Goal: Task Accomplishment & Management: Use online tool/utility

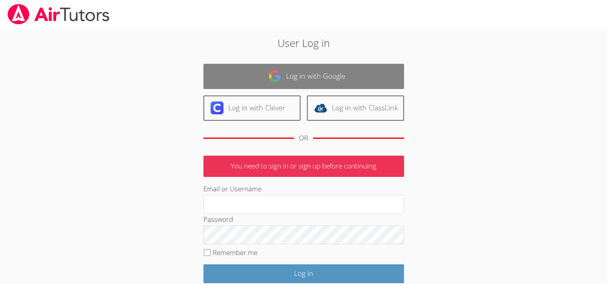
click at [336, 77] on link "Log in with Google" at bounding box center [303, 76] width 201 height 25
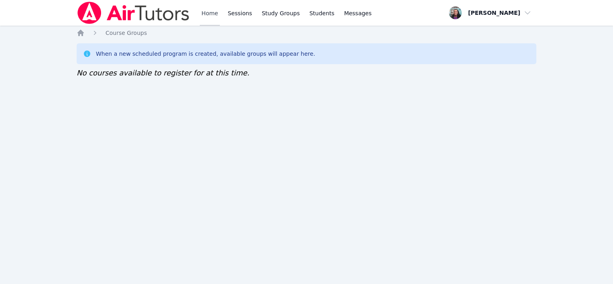
click at [207, 10] on link "Home" at bounding box center [210, 13] width 20 height 26
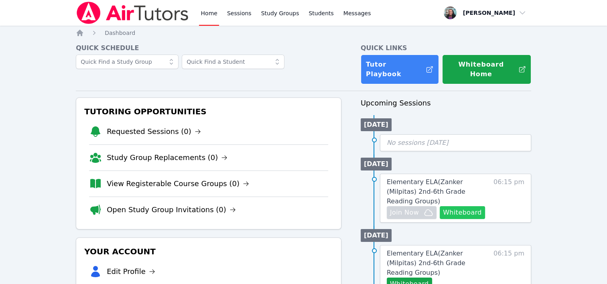
click at [464, 206] on button "Whiteboard" at bounding box center [462, 212] width 45 height 13
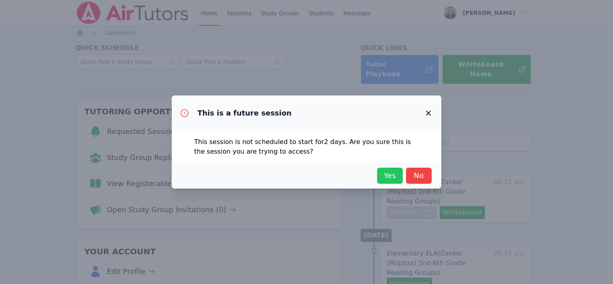
click at [385, 177] on span "Yes" at bounding box center [390, 175] width 18 height 11
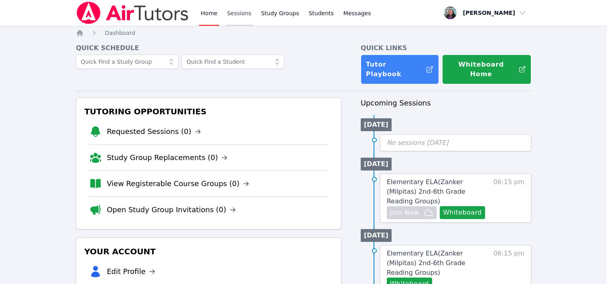
click at [244, 13] on link "Sessions" at bounding box center [239, 13] width 28 height 26
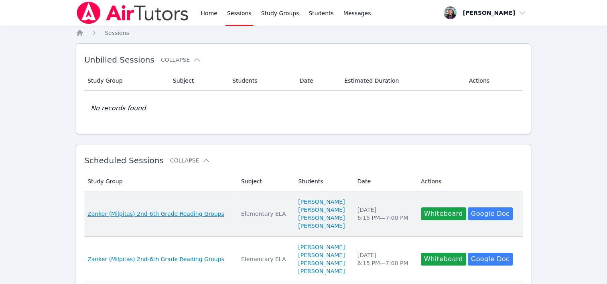
click at [178, 212] on span "Zanker (Milpitas) 2nd-6th Grade Reading Groups" at bounding box center [155, 214] width 137 height 8
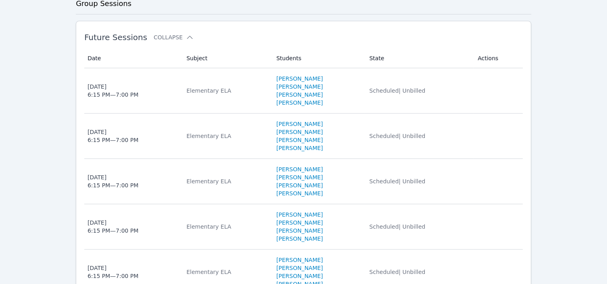
scroll to position [201, 0]
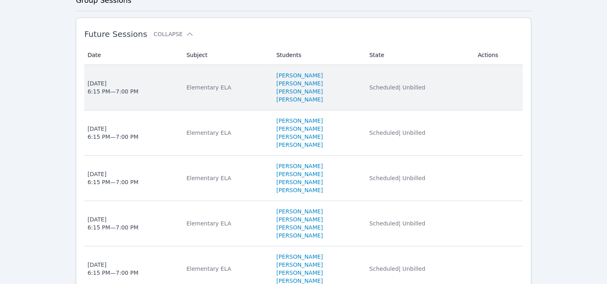
click at [197, 91] on td "Subject Elementary ELA" at bounding box center [227, 87] width 90 height 45
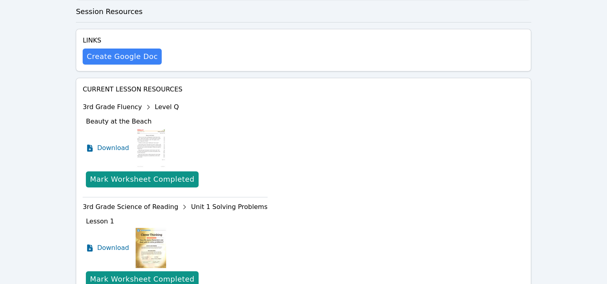
scroll to position [235, 0]
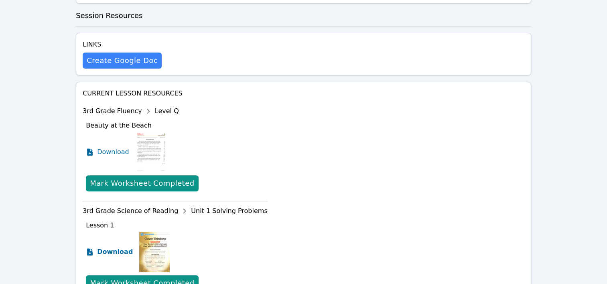
click at [111, 247] on span "Download" at bounding box center [115, 252] width 36 height 10
click at [117, 147] on span "Download" at bounding box center [115, 152] width 36 height 10
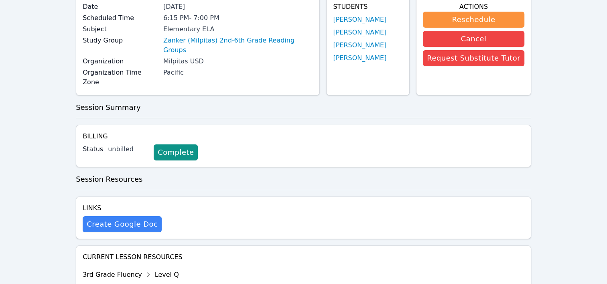
scroll to position [0, 0]
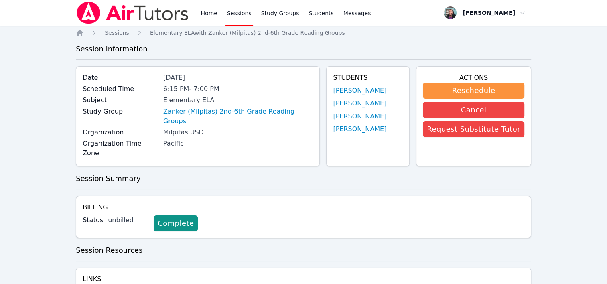
click at [227, 11] on link "Sessions" at bounding box center [239, 13] width 28 height 26
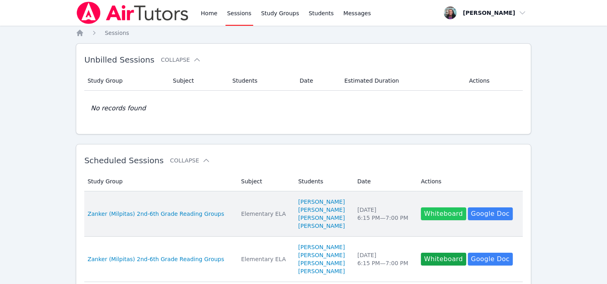
click at [430, 212] on button "Whiteboard" at bounding box center [443, 213] width 45 height 13
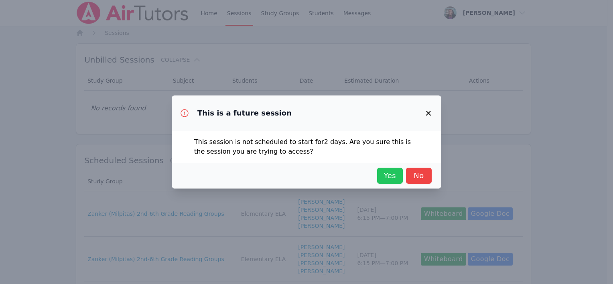
click at [393, 175] on span "Yes" at bounding box center [390, 175] width 18 height 11
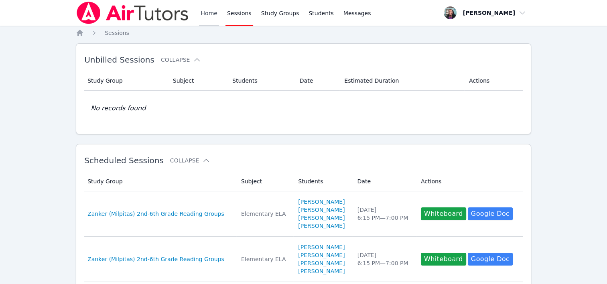
click at [215, 13] on link "Home" at bounding box center [209, 13] width 20 height 26
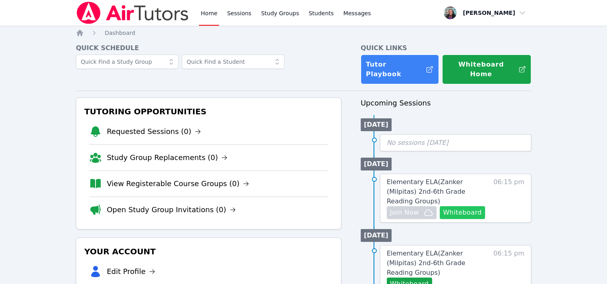
click at [466, 206] on button "Whiteboard" at bounding box center [462, 212] width 45 height 13
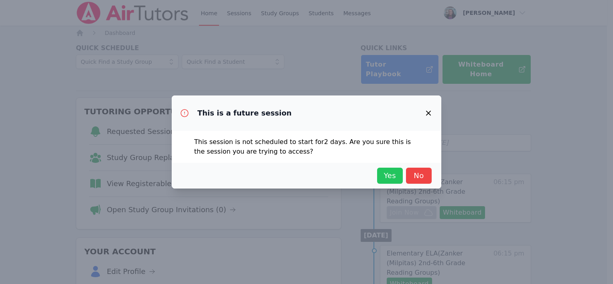
click at [382, 180] on span "Yes" at bounding box center [390, 175] width 18 height 11
